Goal: Manage account settings

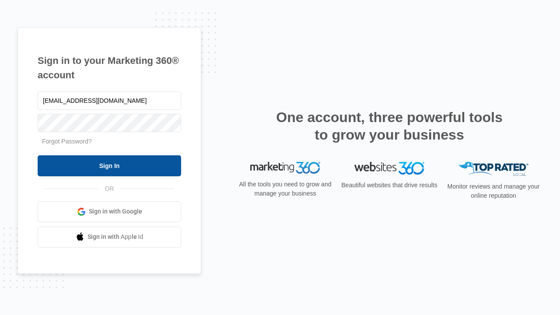
click at [109, 165] on input "Sign In" at bounding box center [109, 165] width 143 height 21
